Goal: Task Accomplishment & Management: Manage account settings

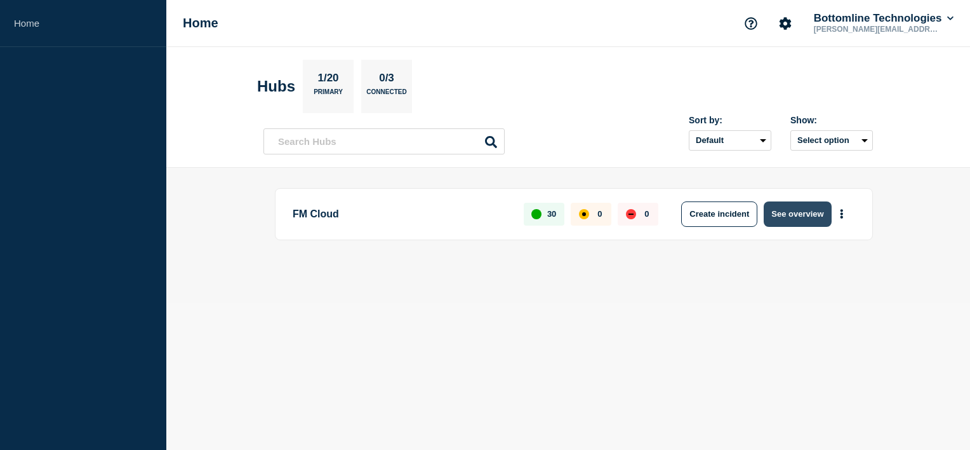
click at [780, 215] on button "See overview" at bounding box center [797, 213] width 67 height 25
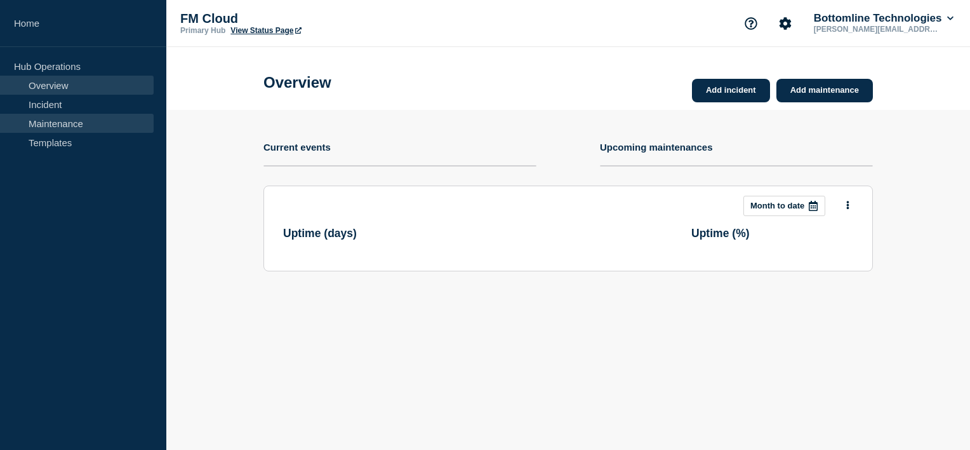
click at [102, 126] on link "Maintenance" at bounding box center [77, 123] width 154 height 19
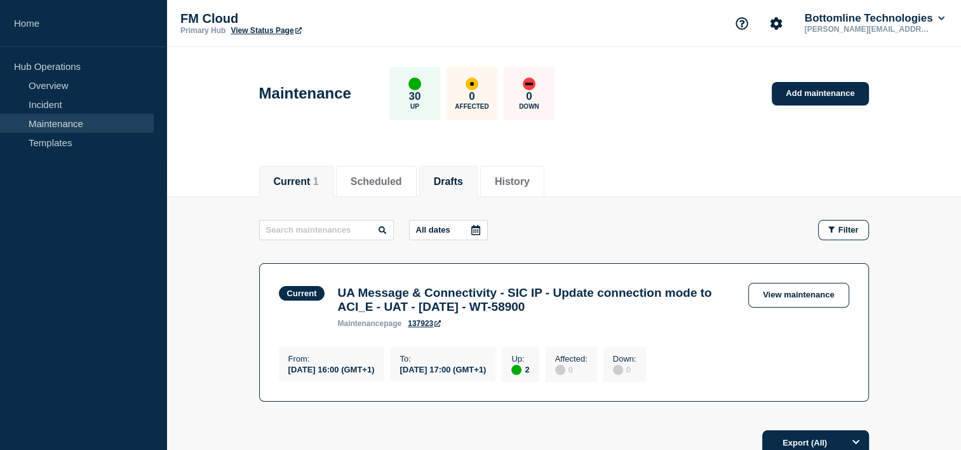
click at [455, 171] on li "Drafts" at bounding box center [448, 181] width 58 height 31
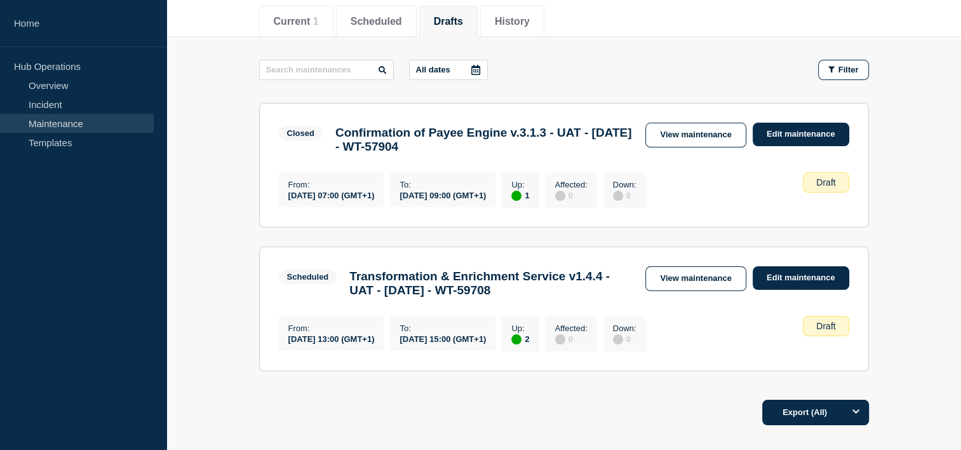
scroll to position [161, 0]
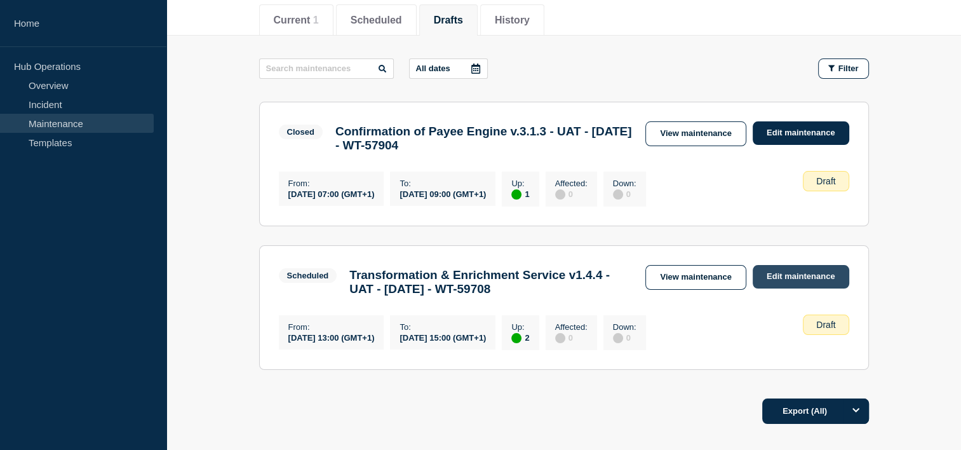
click at [804, 277] on link "Edit maintenance" at bounding box center [800, 276] width 97 height 23
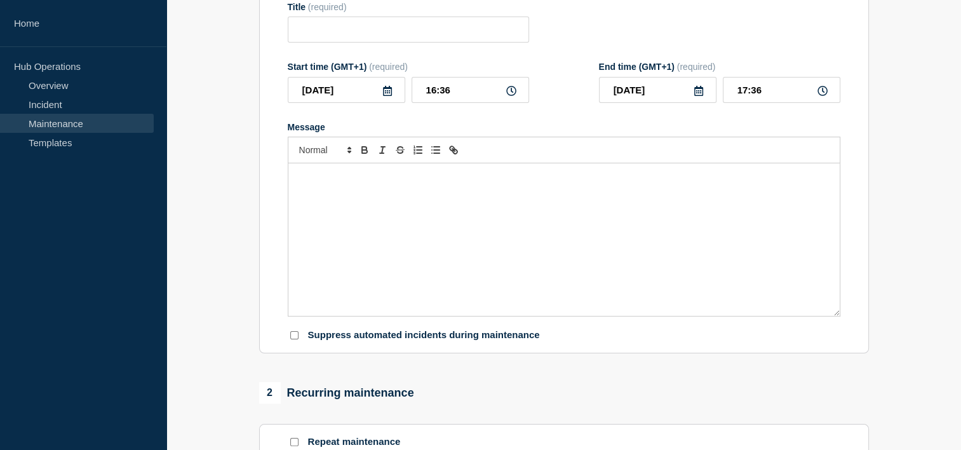
type input "Transformation & Enrichment Service v1.4.4 - UAT - 02/OCT/2025 - WT-59708"
type input "2025-10-02"
type input "13:00"
type input "2025-10-02"
type input "15:00"
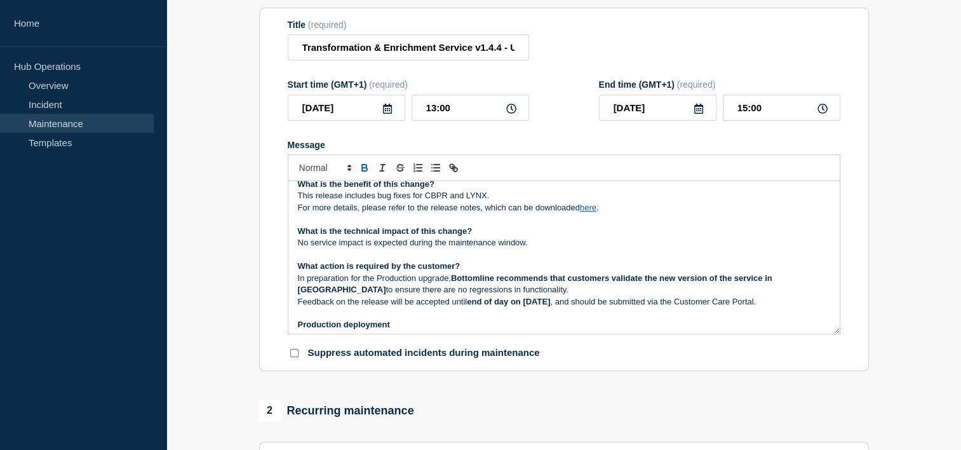
scroll to position [58, 0]
click at [541, 305] on strong "end of day on 13th October, 2025" at bounding box center [508, 301] width 83 height 10
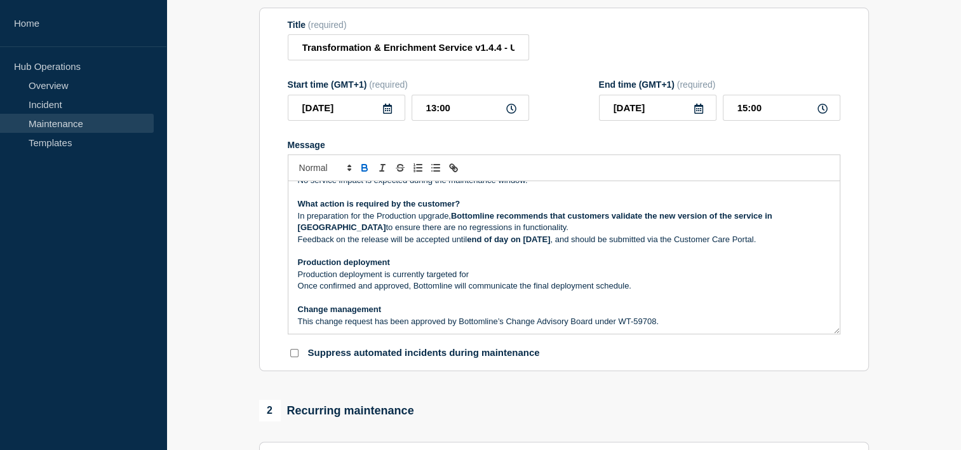
scroll to position [121, 0]
click at [500, 275] on p "Production deployment is currently targeted for" at bounding box center [564, 272] width 532 height 11
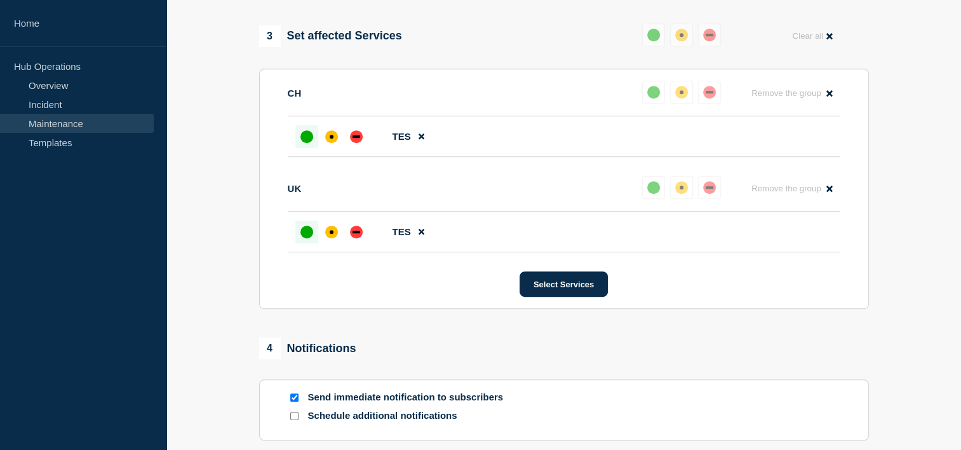
scroll to position [782, 0]
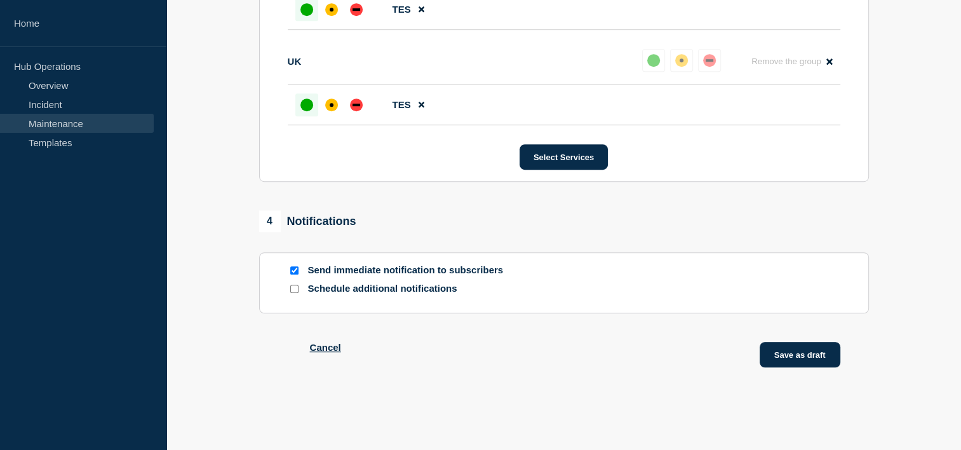
click at [810, 343] on button "Save as draft" at bounding box center [799, 354] width 81 height 25
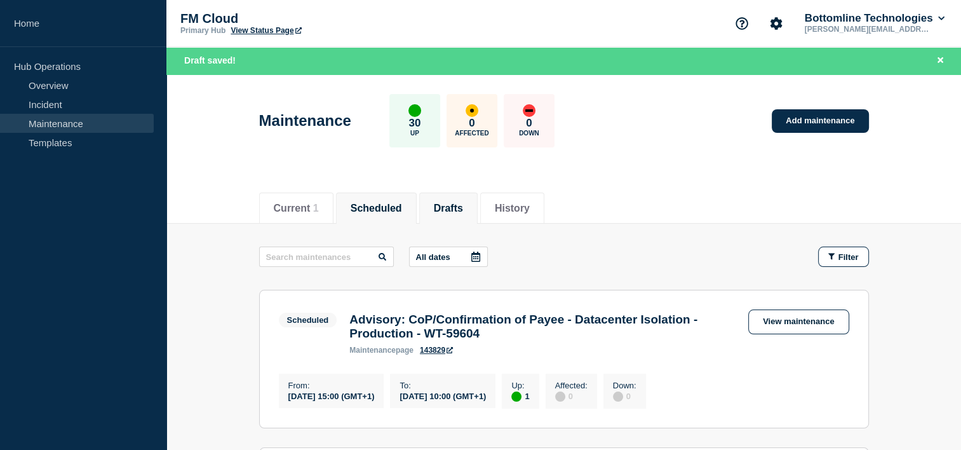
click at [439, 218] on li "Drafts" at bounding box center [448, 207] width 58 height 31
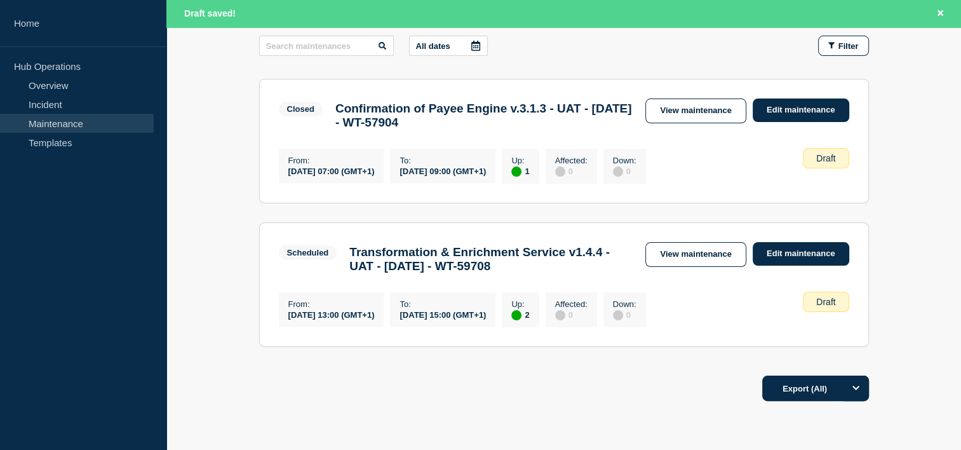
scroll to position [211, 0]
click at [709, 266] on link "View maintenance" at bounding box center [695, 254] width 100 height 25
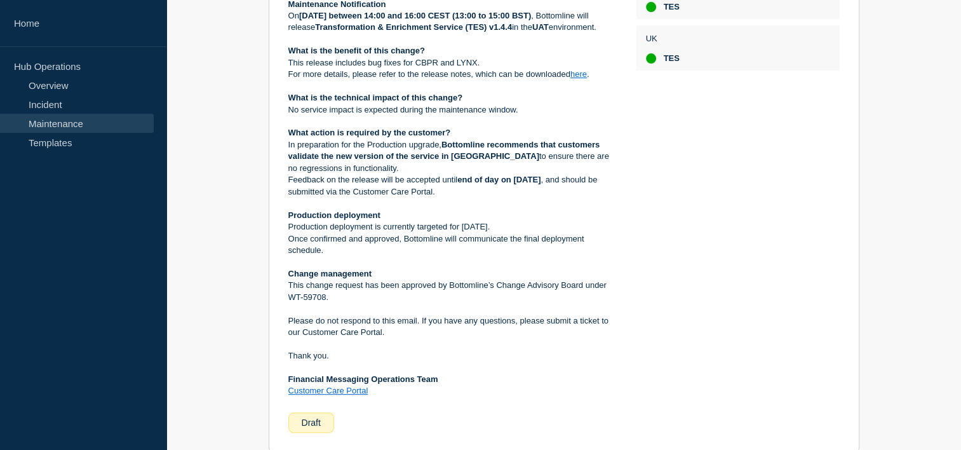
scroll to position [364, 0]
